Goal: Find specific page/section

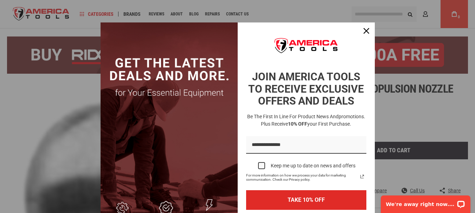
scroll to position [58, 0]
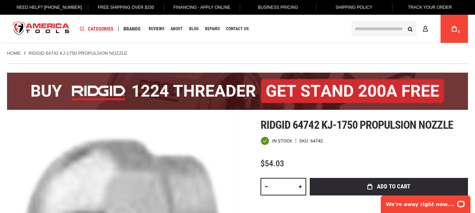
click at [204, 50] on ul "Home RIDGID 64742 KJ-1750 PROPULSION NOZZLE" at bounding box center [237, 53] width 461 height 6
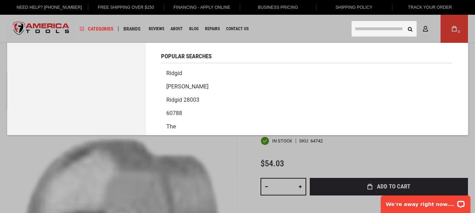
click at [389, 27] on input "text" at bounding box center [384, 28] width 65 height 15
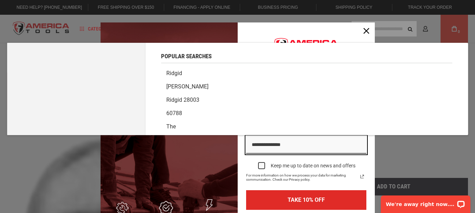
click at [179, 74] on link "Ridgid" at bounding box center [306, 73] width 291 height 13
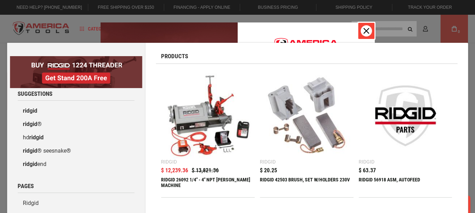
click at [359, 26] on button "Close" at bounding box center [366, 31] width 17 height 17
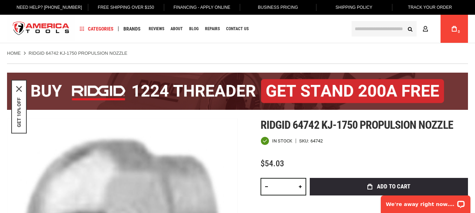
click at [373, 27] on input "text" at bounding box center [384, 28] width 65 height 15
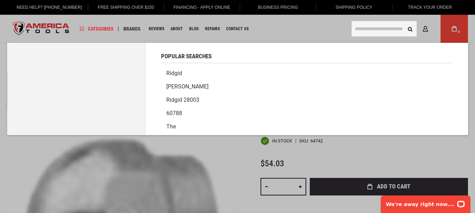
click at [176, 75] on link "Ridgid" at bounding box center [306, 73] width 291 height 13
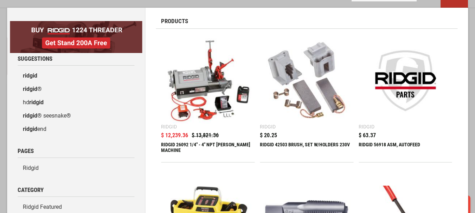
scroll to position [379, 0]
